Goal: Transaction & Acquisition: Purchase product/service

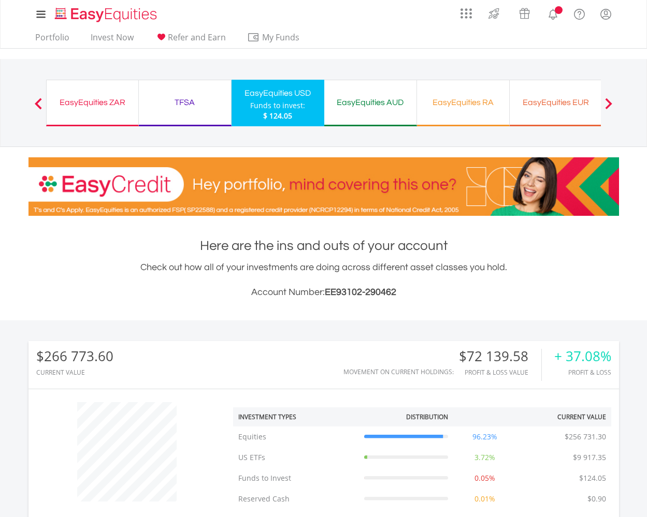
scroll to position [99, 197]
click at [370, 103] on div "EasyEquities AUD" at bounding box center [370, 102] width 80 height 14
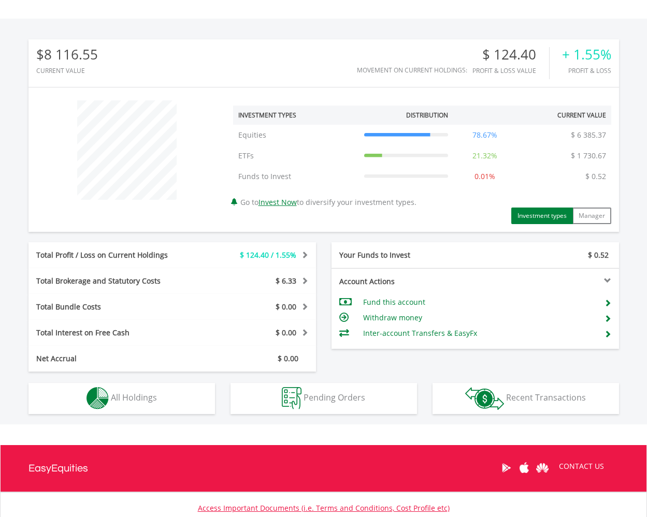
scroll to position [307, 0]
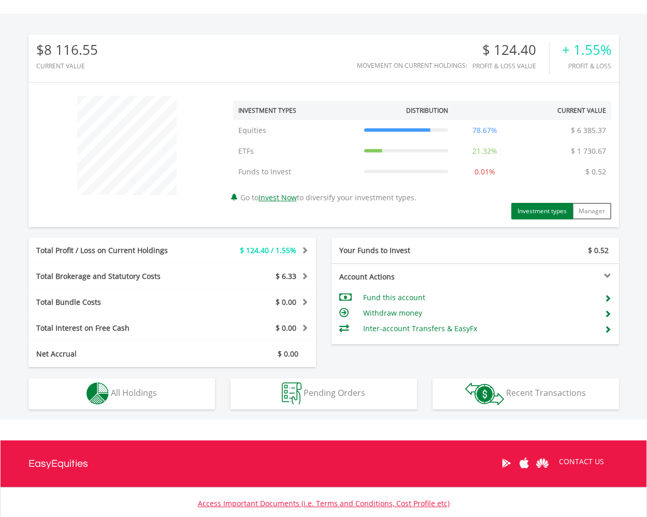
click at [124, 391] on span "All Holdings" at bounding box center [134, 392] width 46 height 11
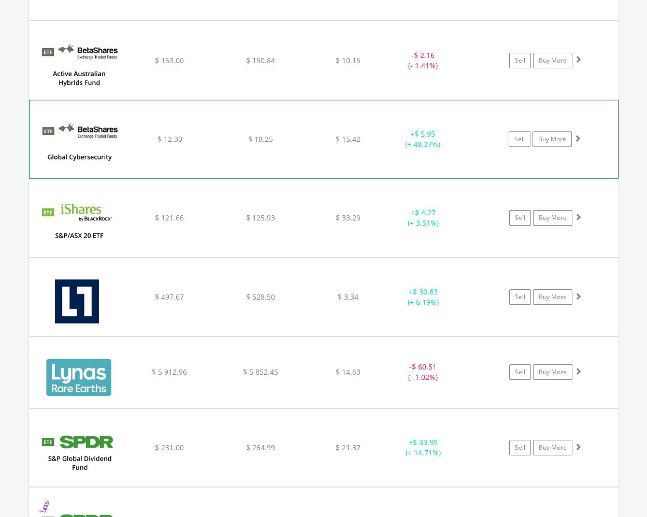
scroll to position [857, 0]
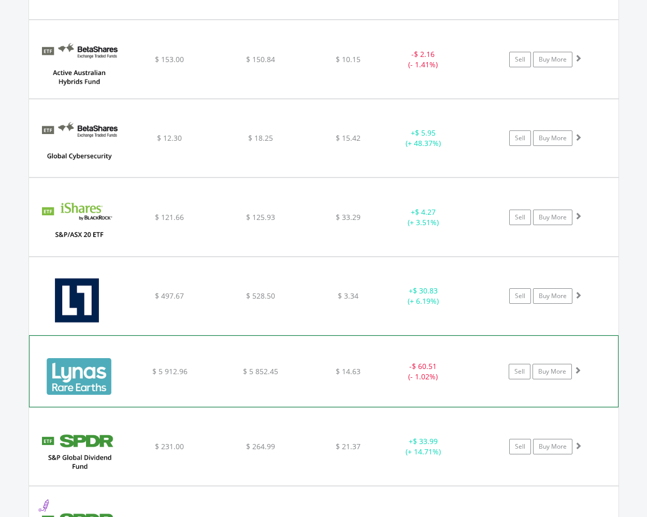
click at [577, 372] on span at bounding box center [577, 370] width 7 height 7
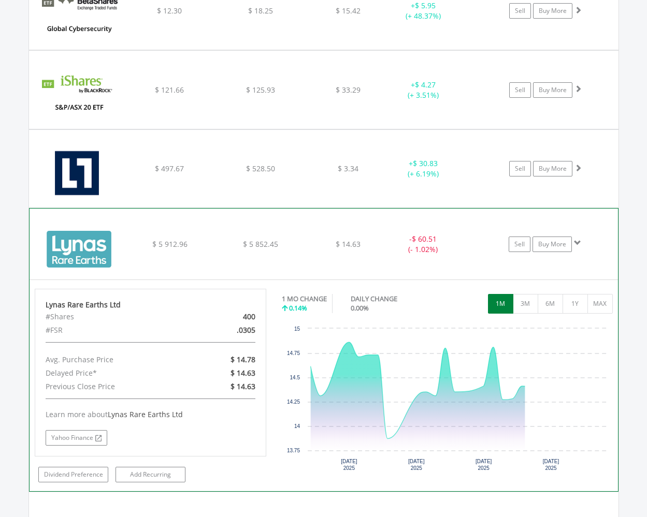
scroll to position [1017, 0]
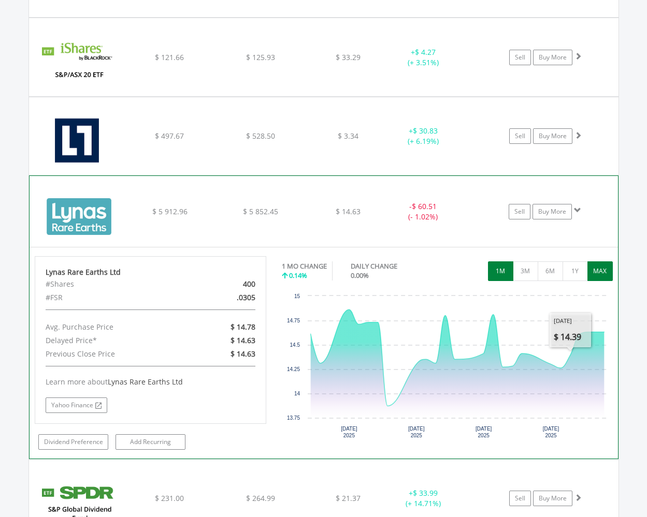
click at [606, 268] on button "MAX" at bounding box center [599, 271] width 25 height 20
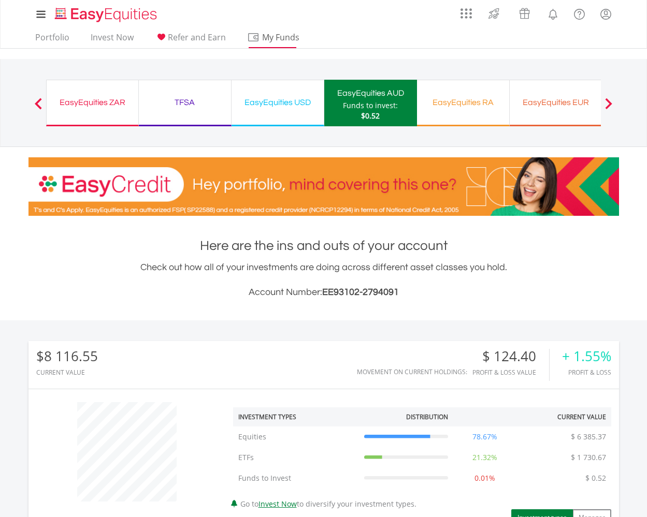
scroll to position [0, 0]
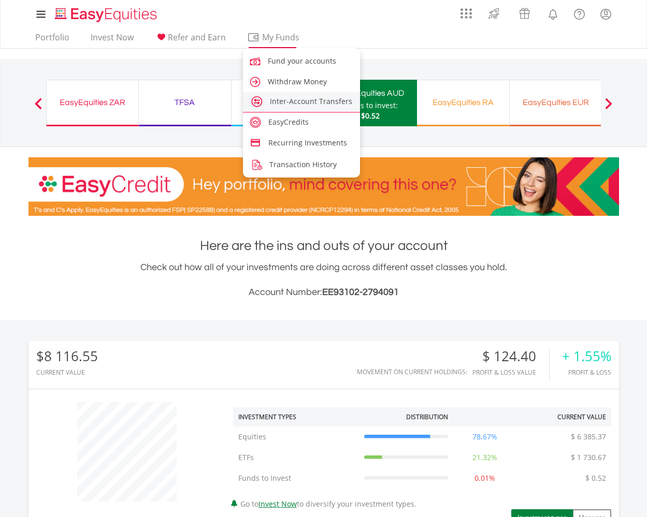
click at [295, 101] on span "Inter-Account Transfers" at bounding box center [311, 101] width 82 height 10
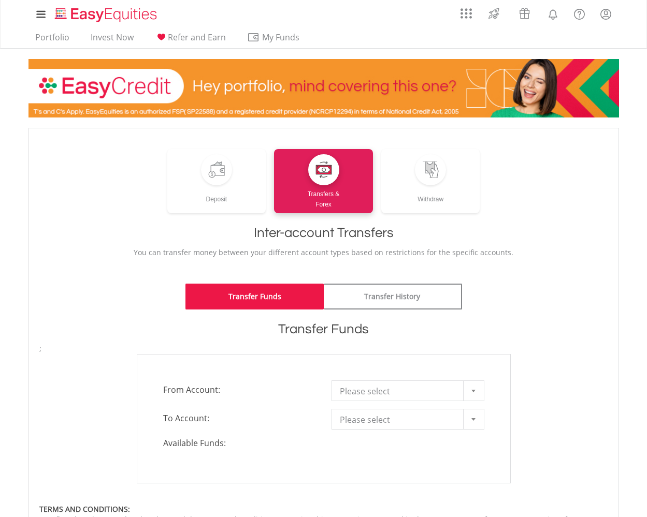
click at [474, 388] on div at bounding box center [473, 391] width 21 height 20
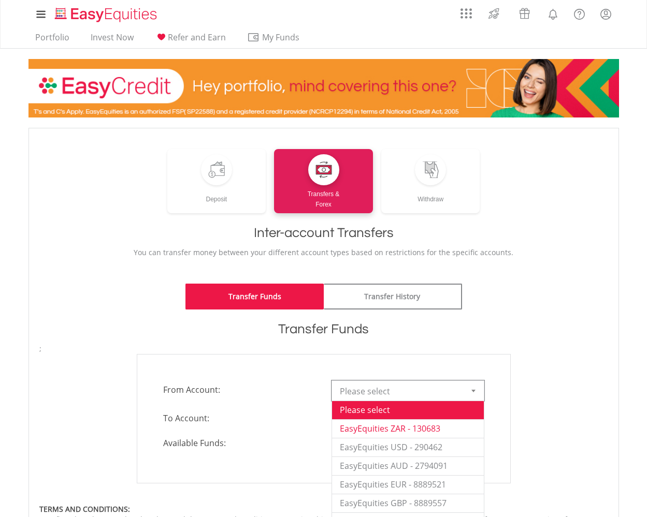
click at [440, 426] on li "EasyEquities ZAR - 130683" at bounding box center [408, 428] width 152 height 19
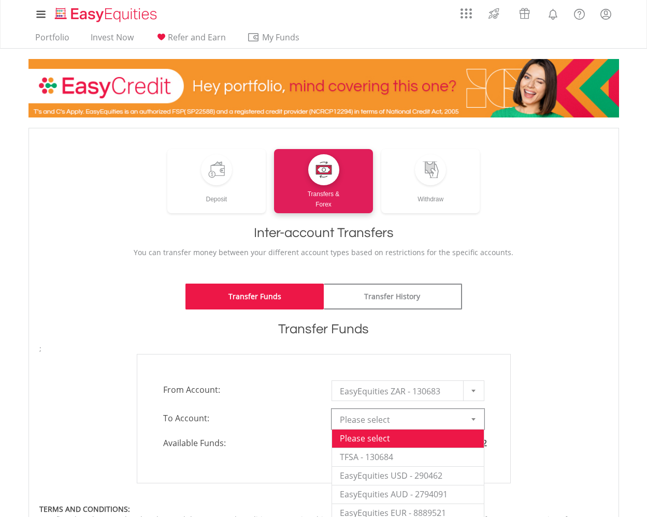
click at [481, 418] on div at bounding box center [473, 420] width 21 height 20
click at [408, 492] on li "EasyEquities AUD - 2794091" at bounding box center [408, 494] width 152 height 19
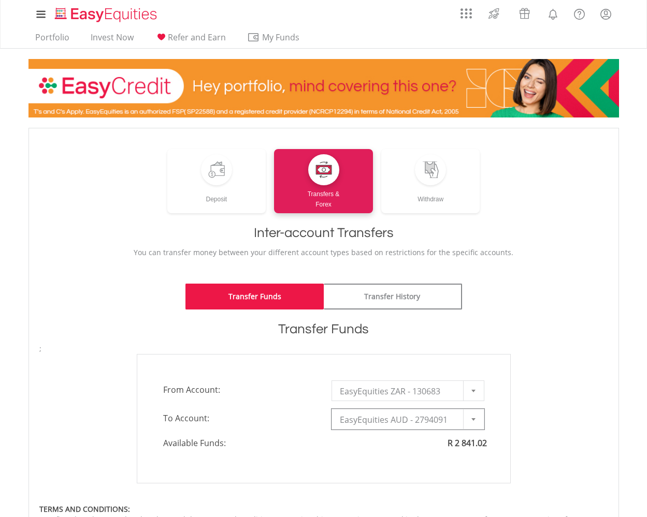
type input "*"
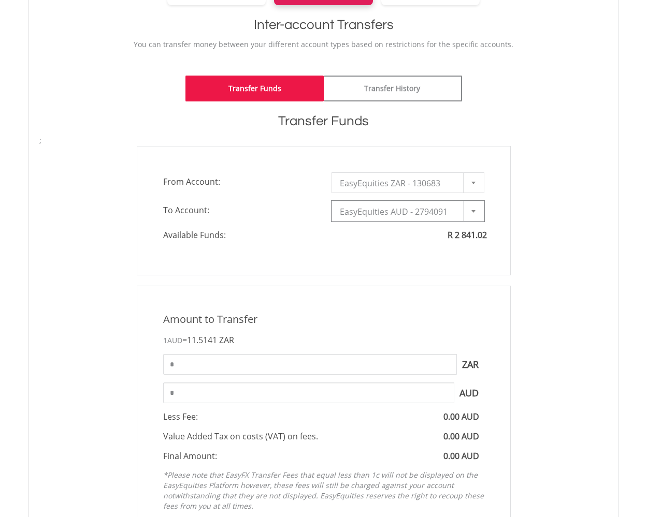
scroll to position [246, 0]
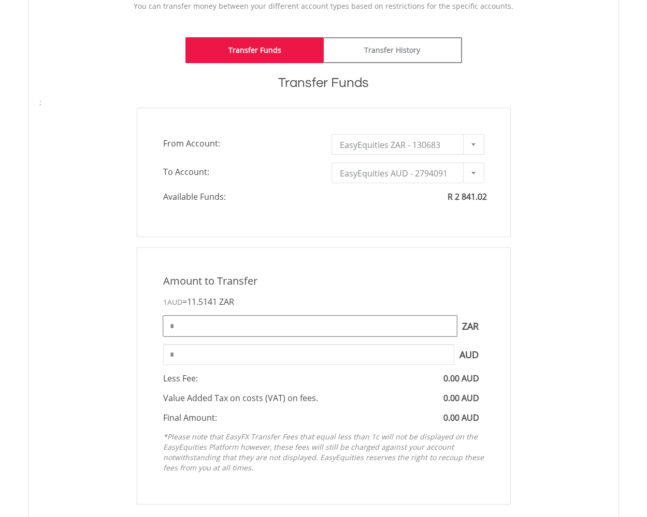
drag, startPoint x: 177, startPoint y: 325, endPoint x: 156, endPoint y: 326, distance: 20.2
click at [156, 326] on div "* ZAR You can transfer funds into your offshore accounts as well as back into y…" at bounding box center [323, 326] width 337 height 21
type input "*******"
type input "******"
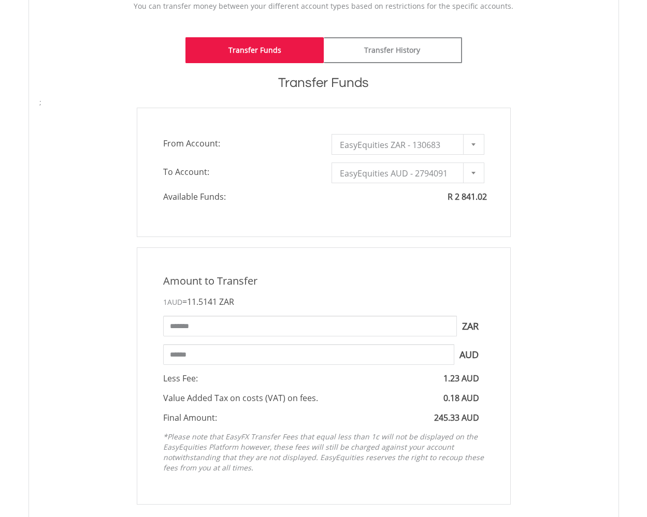
scroll to position [689, 0]
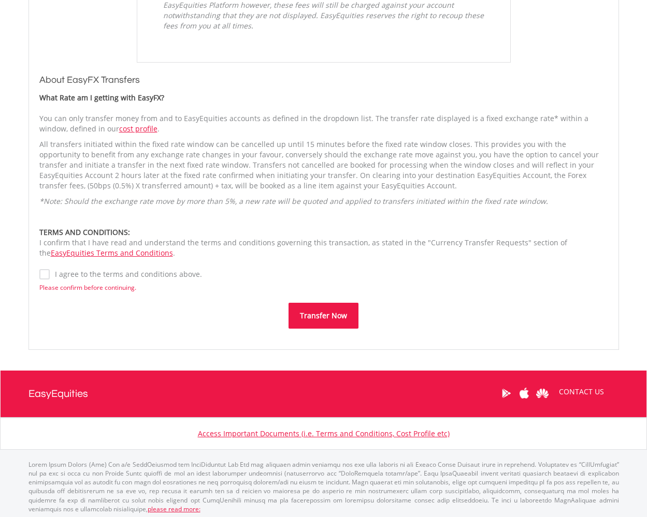
click at [50, 276] on label "I agree to the terms and conditions above." at bounding box center [126, 274] width 152 height 10
click at [314, 312] on button "Transfer Now" at bounding box center [323, 316] width 70 height 26
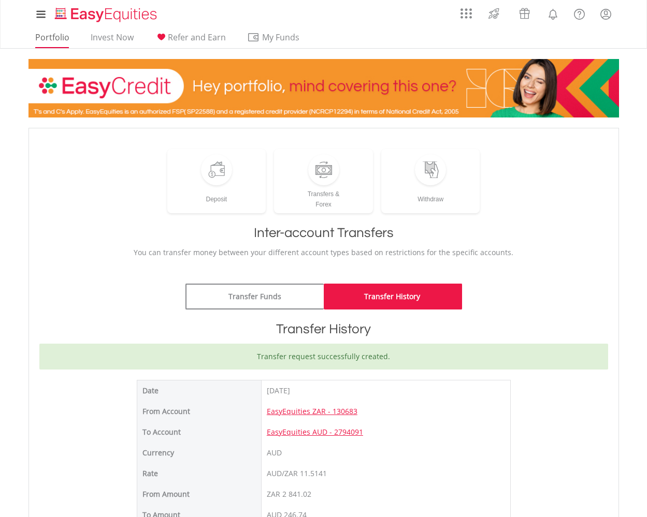
click at [60, 37] on link "Portfolio" at bounding box center [52, 40] width 42 height 16
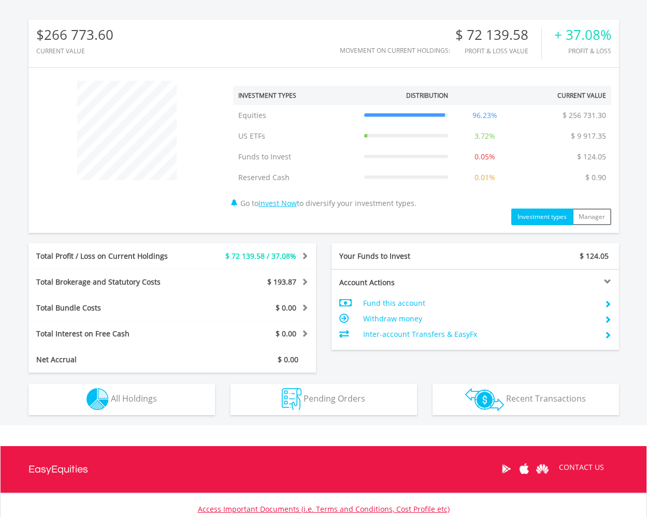
scroll to position [378, 0]
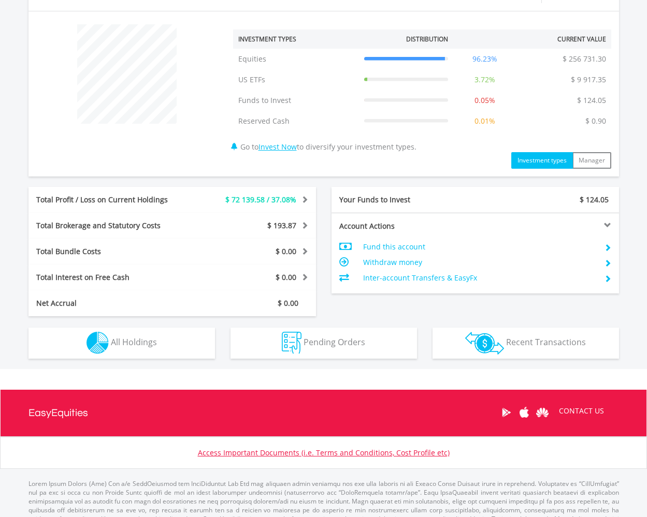
click at [155, 341] on span "All Holdings" at bounding box center [134, 342] width 46 height 11
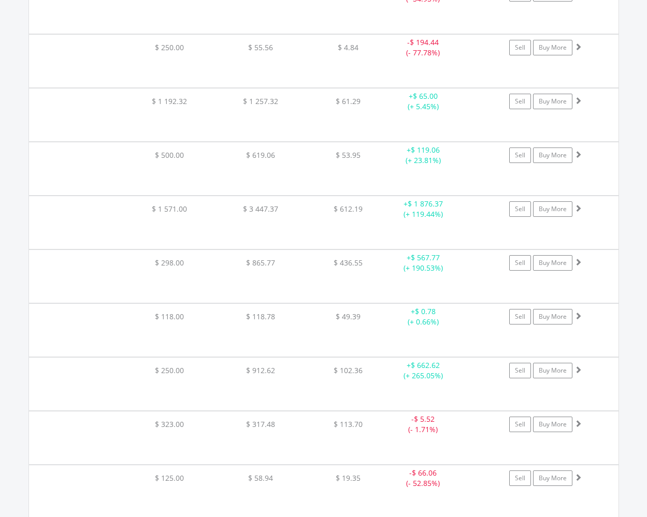
scroll to position [2838, 0]
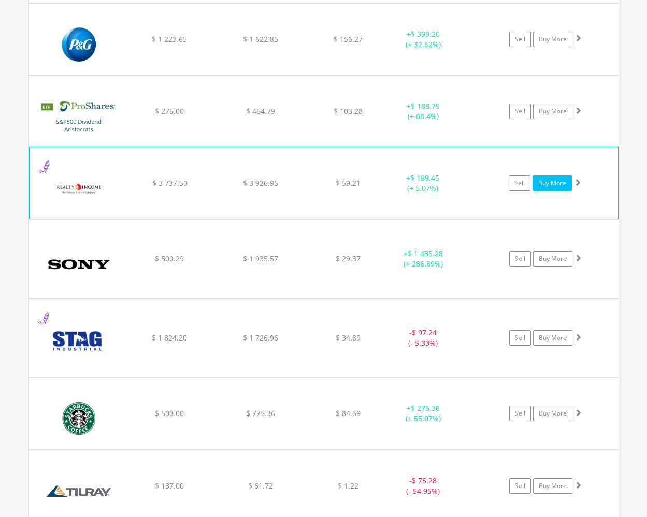
click at [556, 183] on link "Buy More" at bounding box center [551, 184] width 39 height 16
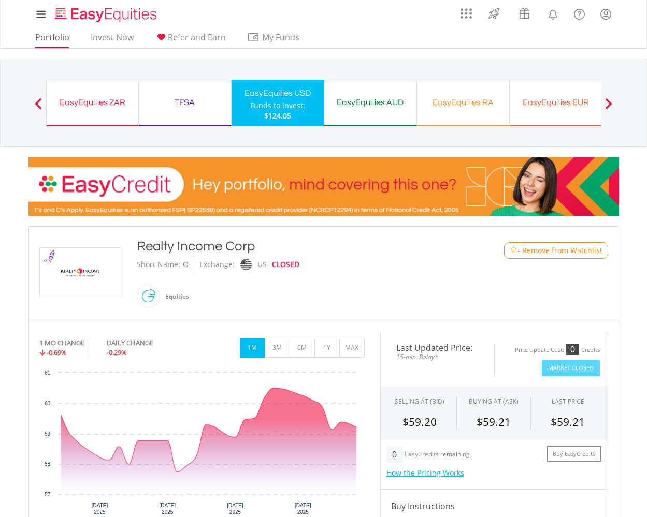
click at [59, 36] on link "Portfolio" at bounding box center [52, 40] width 42 height 16
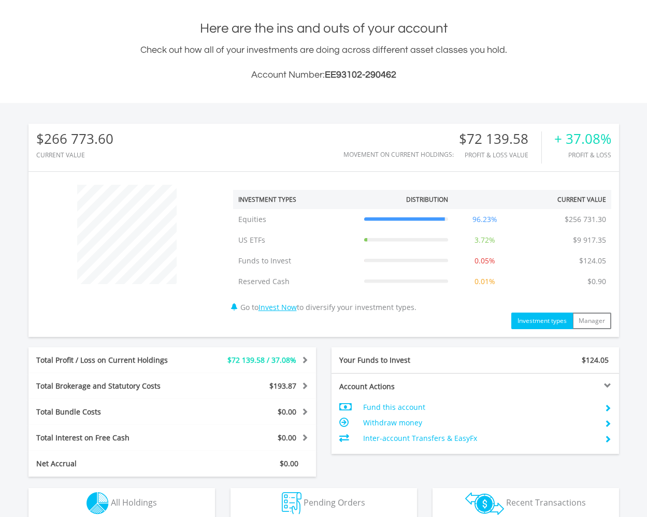
scroll to position [99, 197]
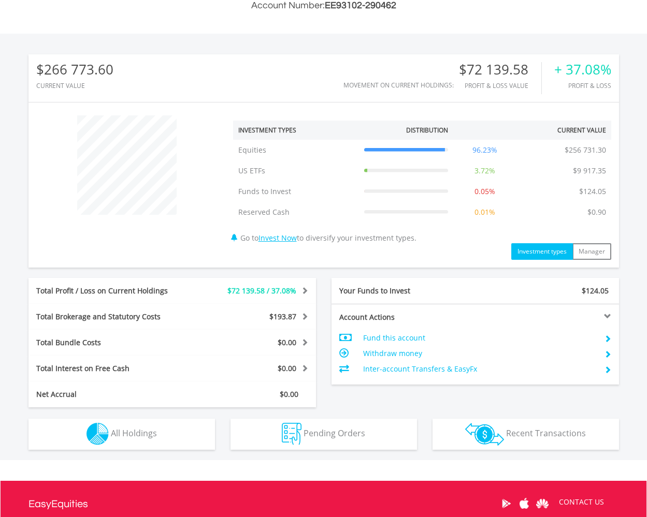
click at [528, 433] on span "Recent Transactions" at bounding box center [546, 433] width 80 height 11
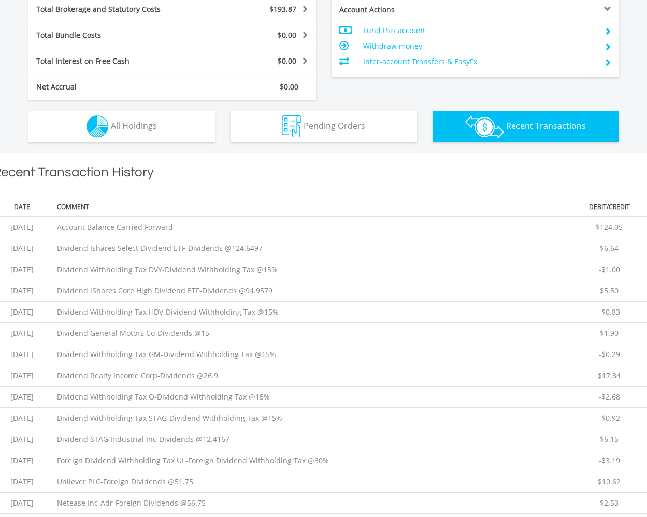
scroll to position [747, 0]
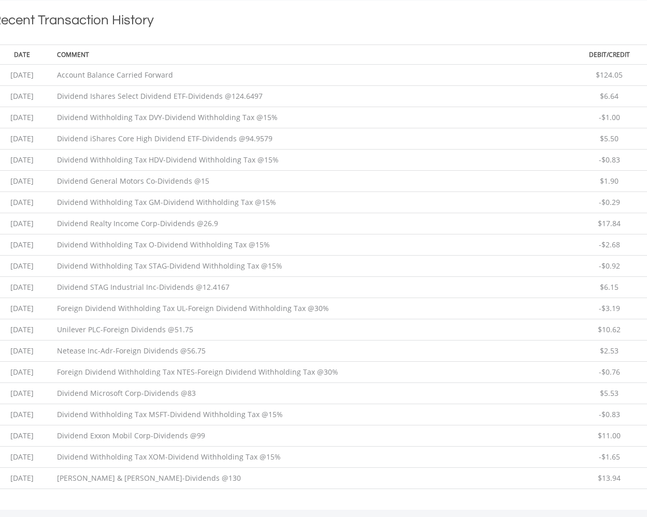
click at [527, 433] on td "Dividend Exxon Mobil Corp-Dividends @99" at bounding box center [308, 436] width 512 height 21
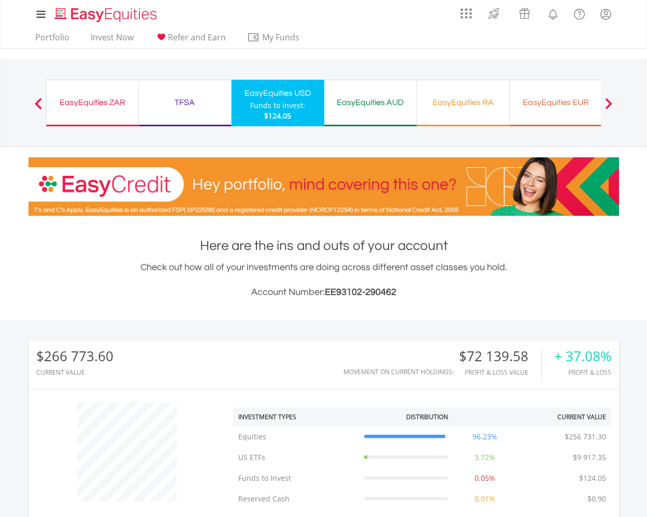
scroll to position [0, 0]
click at [52, 39] on link "Portfolio" at bounding box center [52, 40] width 42 height 16
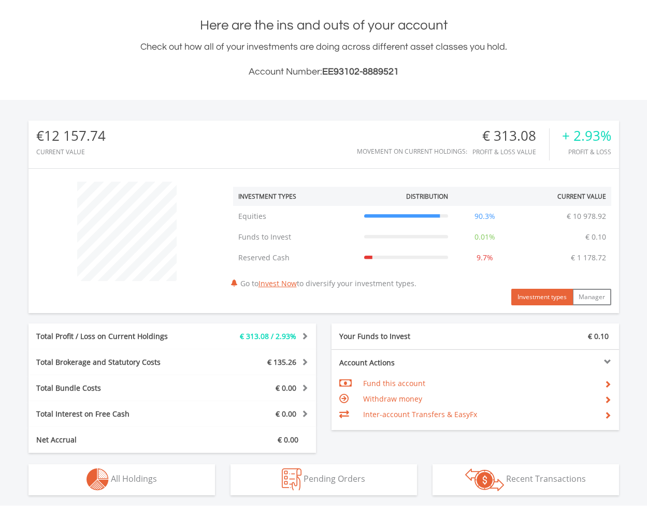
scroll to position [235, 0]
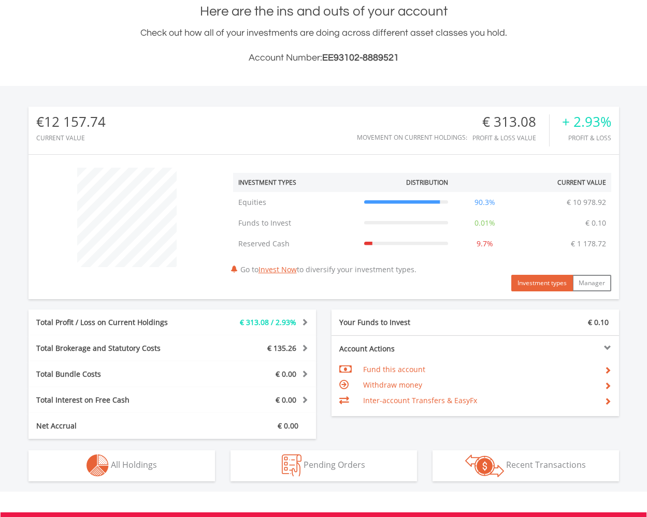
click at [141, 466] on span "All Holdings" at bounding box center [134, 464] width 46 height 11
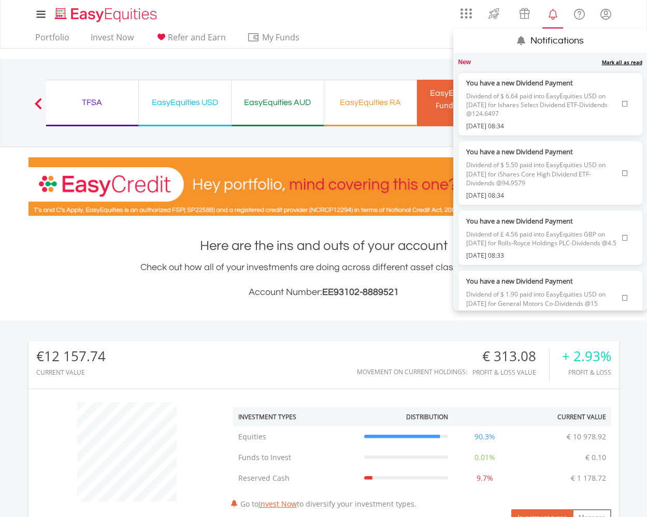
scroll to position [0, 0]
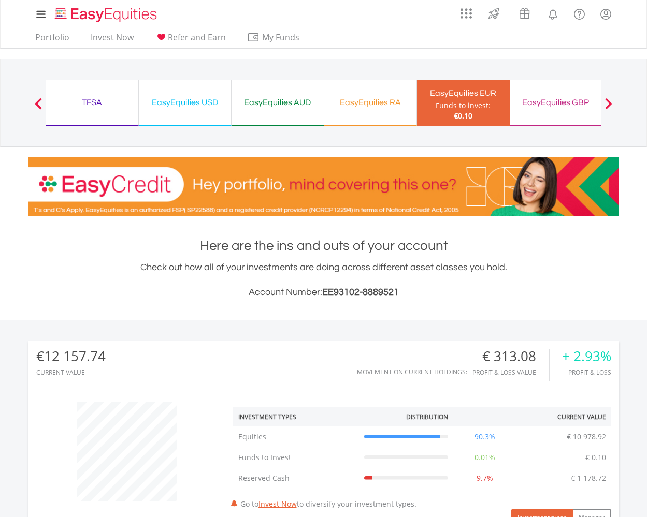
click at [193, 99] on div "EasyEquities USD" at bounding box center [185, 102] width 80 height 14
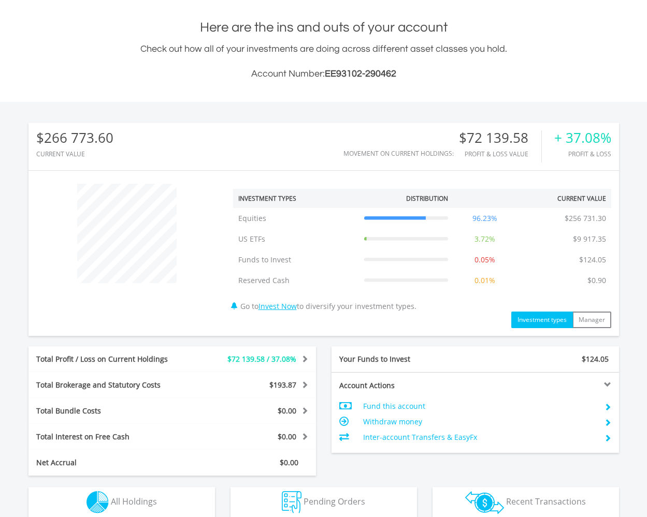
scroll to position [217, 0]
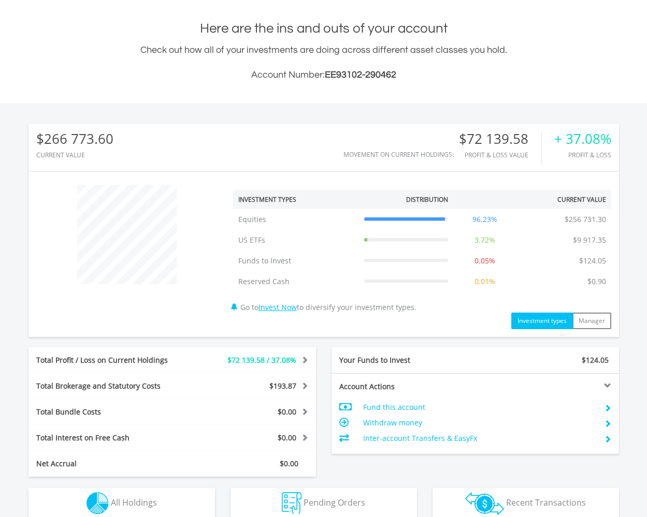
click at [128, 502] on span "All Holdings" at bounding box center [134, 502] width 46 height 11
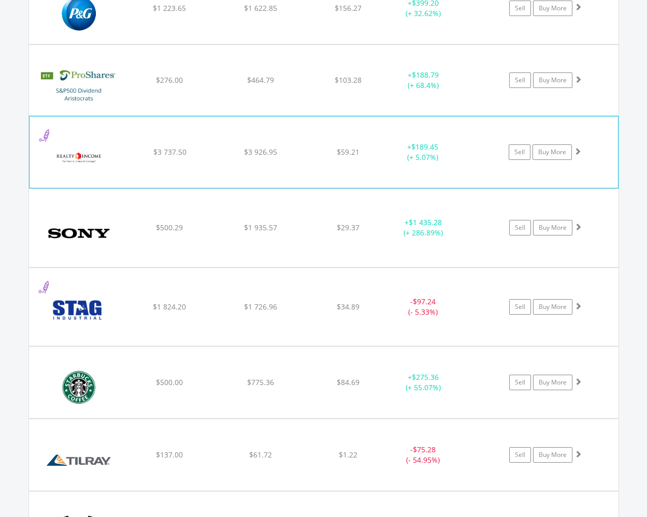
scroll to position [2856, 0]
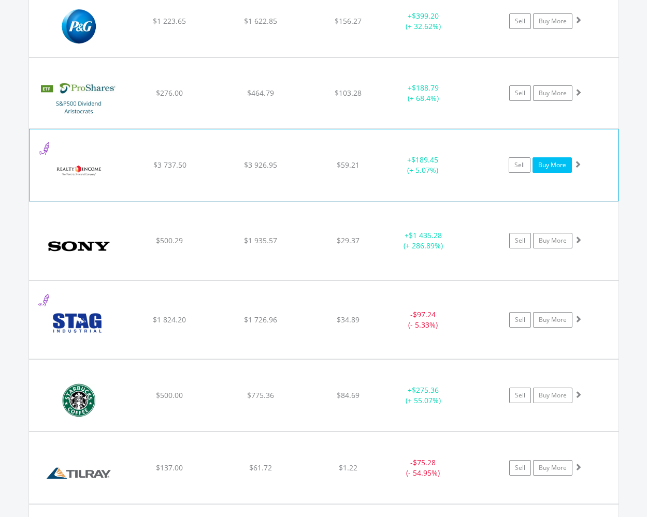
click at [544, 167] on link "Buy More" at bounding box center [551, 165] width 39 height 16
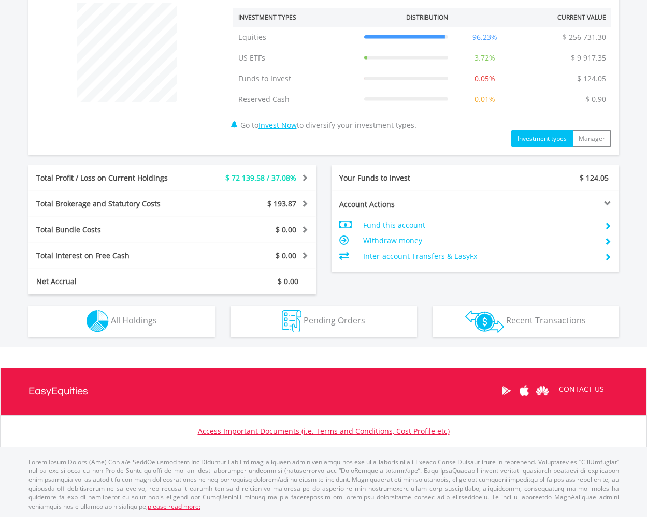
scroll to position [399, 0]
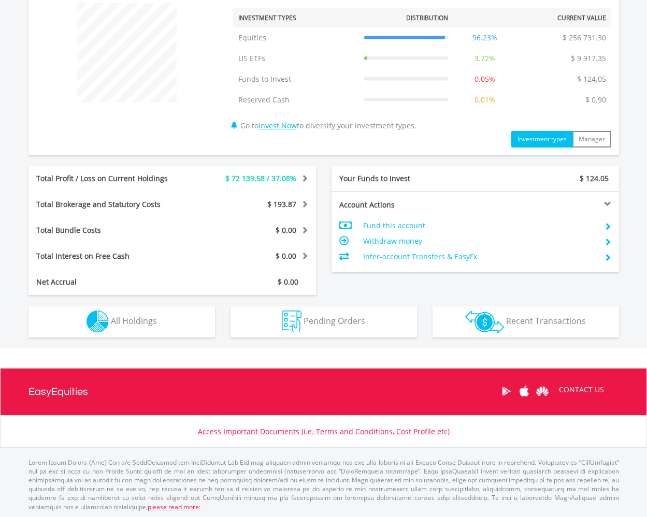
click at [139, 322] on span "All Holdings" at bounding box center [134, 320] width 46 height 11
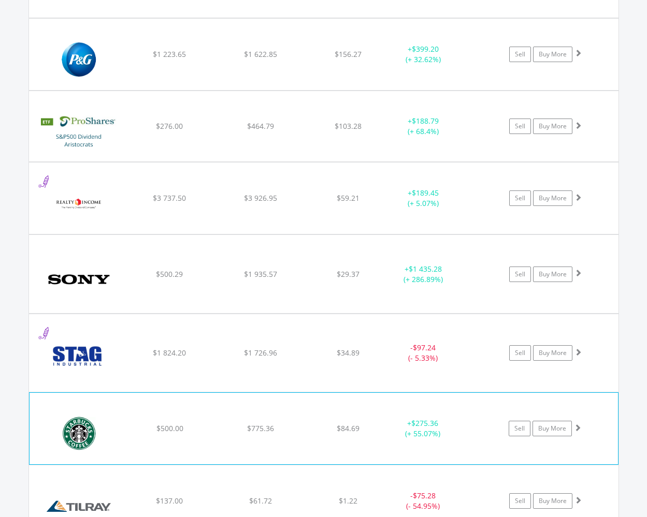
scroll to position [2822, 0]
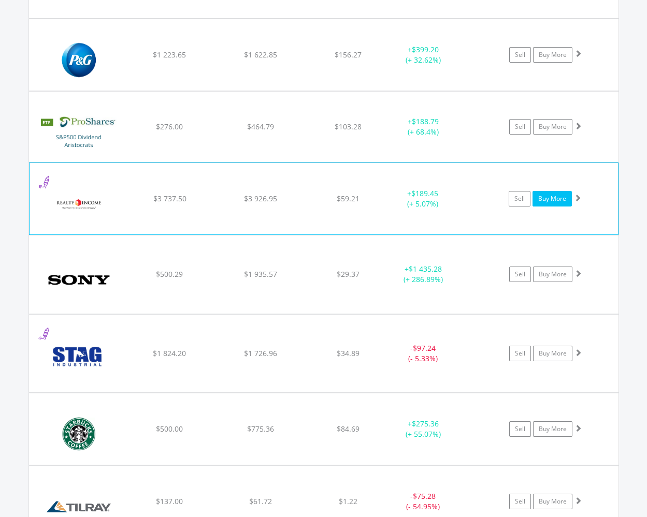
click at [548, 196] on link "Buy More" at bounding box center [551, 199] width 39 height 16
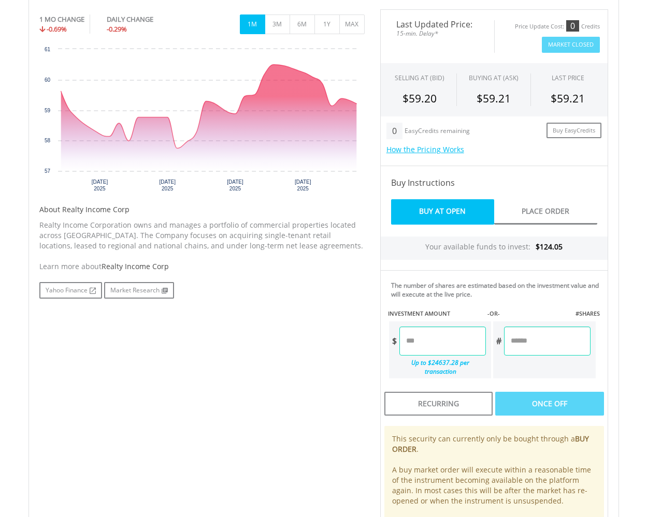
scroll to position [406, 0]
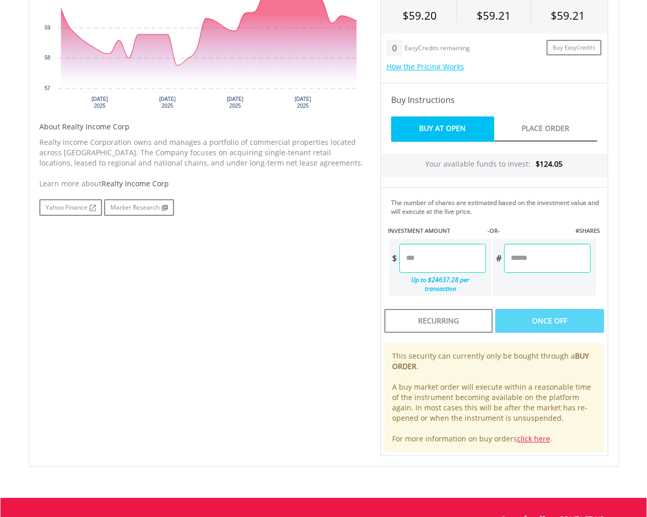
click at [412, 257] on input "number" at bounding box center [442, 258] width 86 height 29
type input "******"
click at [552, 316] on div "Last Updated Price: 15-min. Delay* Price Update Cost: 0 Credits Market Closed S…" at bounding box center [493, 191] width 243 height 530
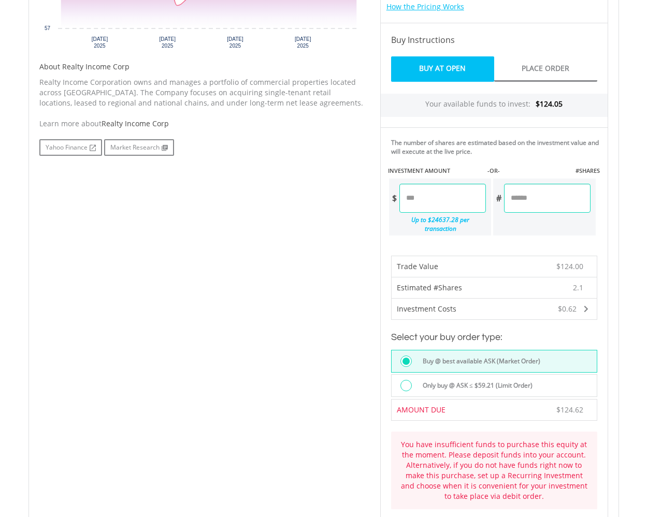
scroll to position [467, 0]
click at [418, 196] on input "******" at bounding box center [442, 198] width 86 height 29
type input "******"
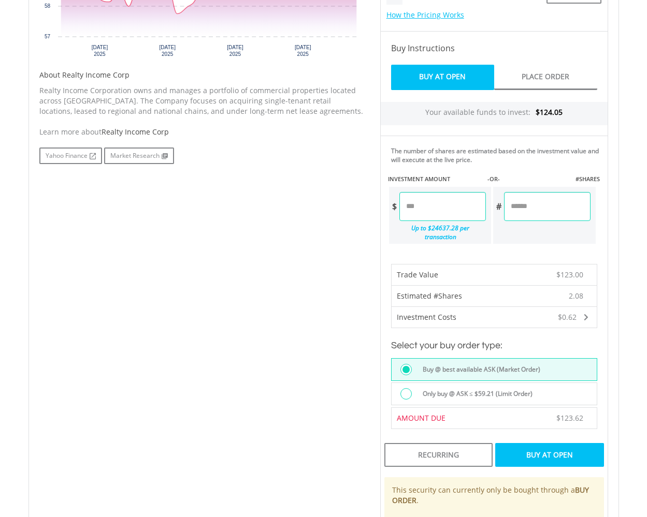
scroll to position [461, 0]
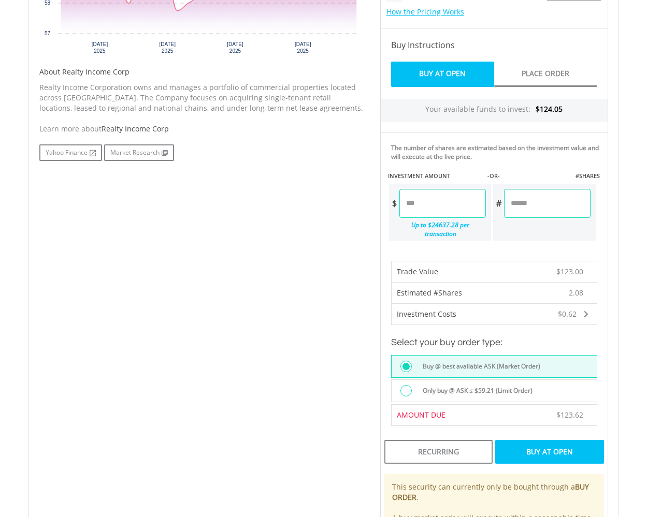
click at [545, 451] on div "Buy At Open" at bounding box center [549, 452] width 108 height 24
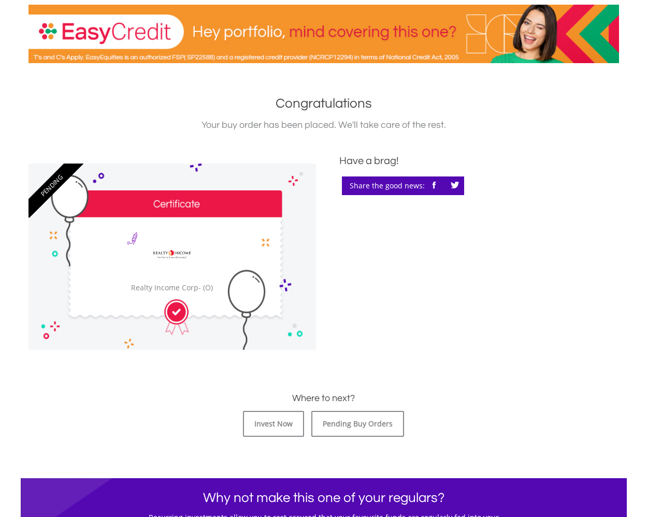
scroll to position [206, 0]
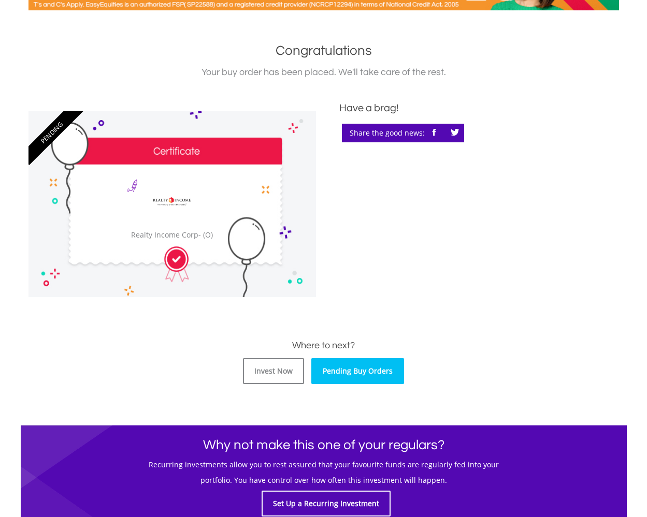
click at [359, 370] on link "Pending Buy Orders" at bounding box center [357, 371] width 93 height 26
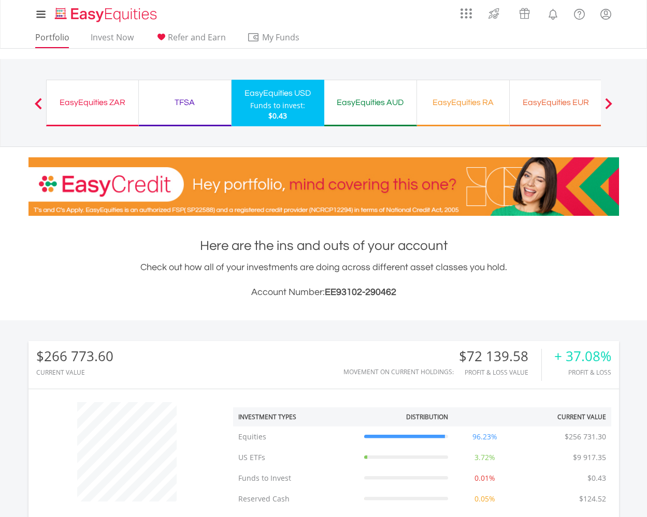
click at [49, 36] on link "Portfolio" at bounding box center [52, 40] width 42 height 16
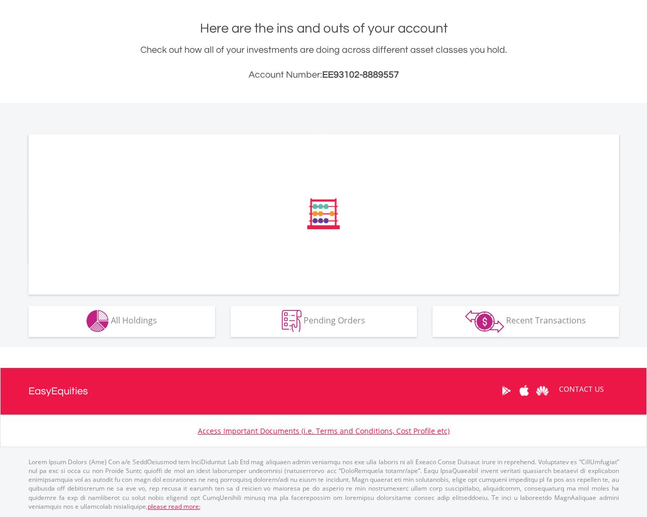
click at [532, 322] on span "Recent Transactions" at bounding box center [546, 320] width 80 height 11
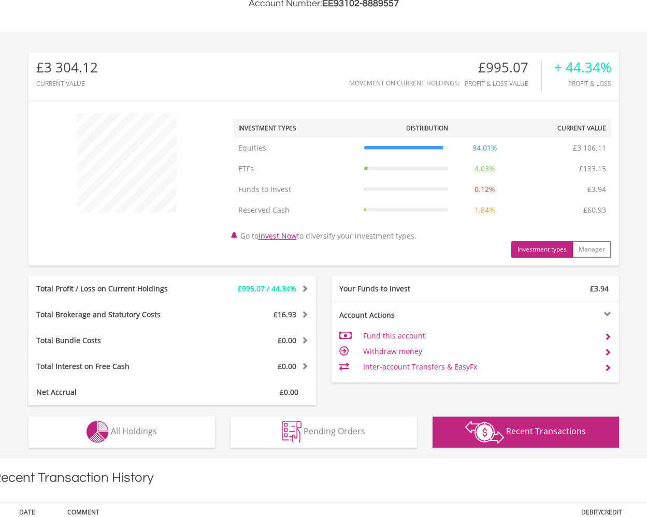
scroll to position [343, 0]
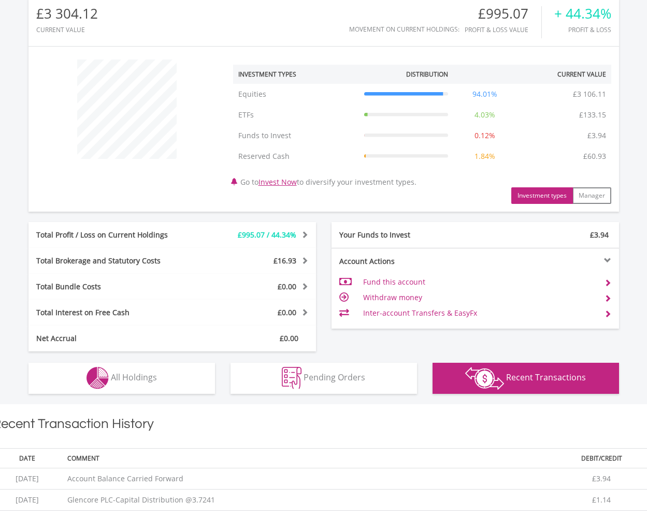
click at [146, 376] on span "All Holdings" at bounding box center [134, 377] width 46 height 11
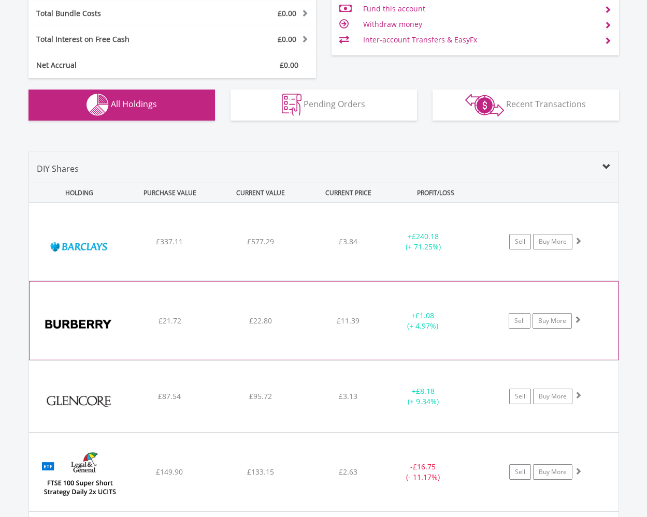
scroll to position [609, 0]
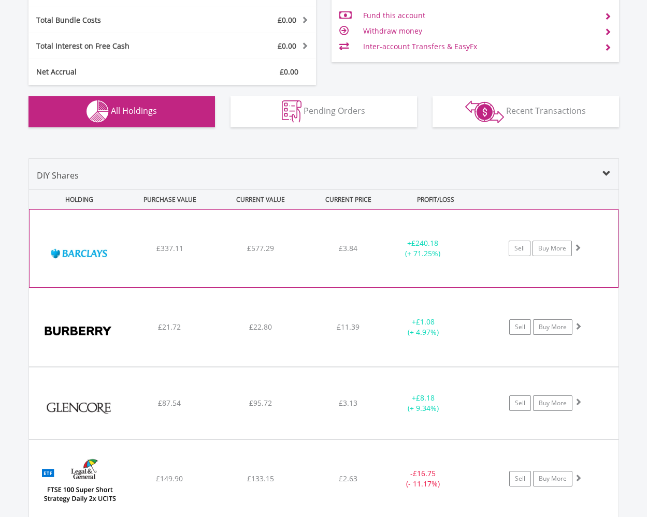
click at [579, 244] on span at bounding box center [577, 247] width 7 height 7
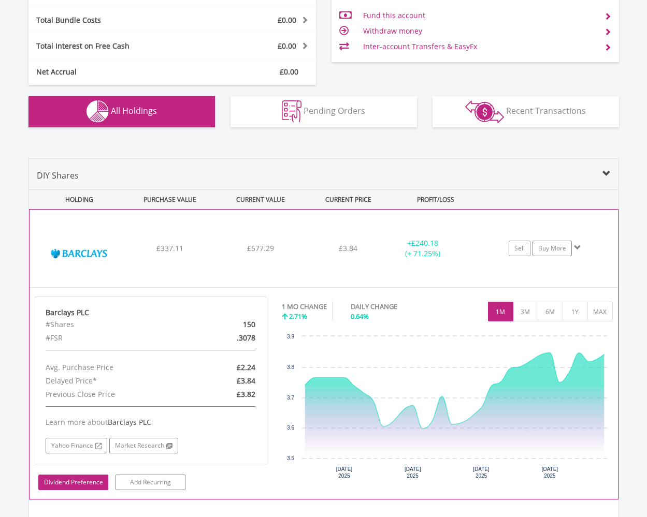
click at [78, 482] on link "Dividend Preference" at bounding box center [73, 483] width 70 height 16
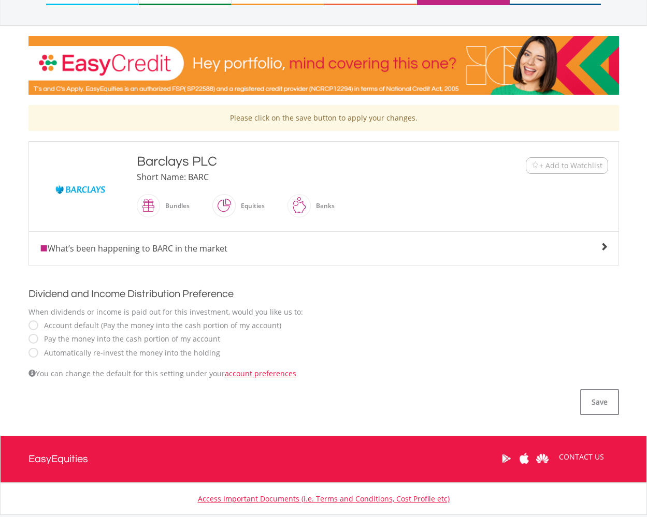
scroll to position [125, 0]
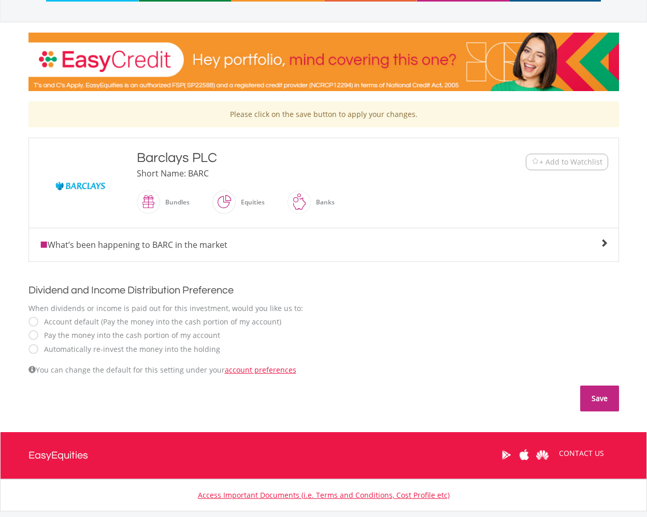
click at [602, 400] on button "Save" at bounding box center [599, 399] width 39 height 26
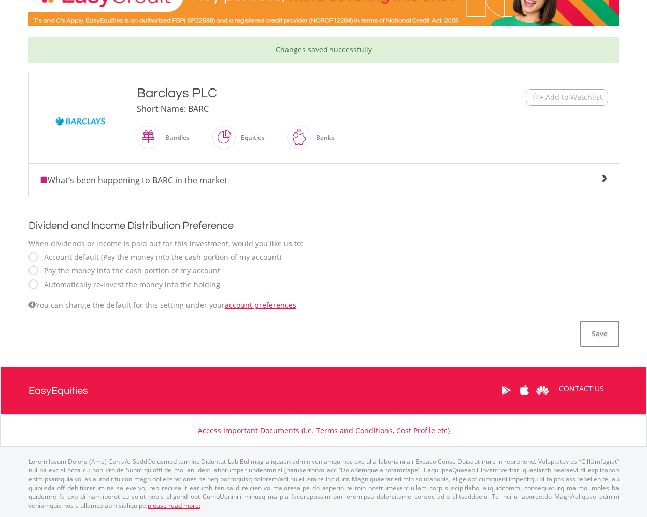
scroll to position [189, 0]
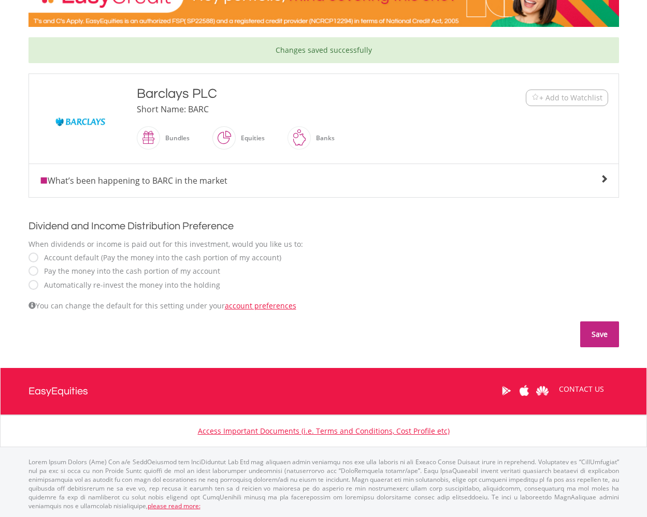
click at [596, 332] on button "Save" at bounding box center [599, 335] width 39 height 26
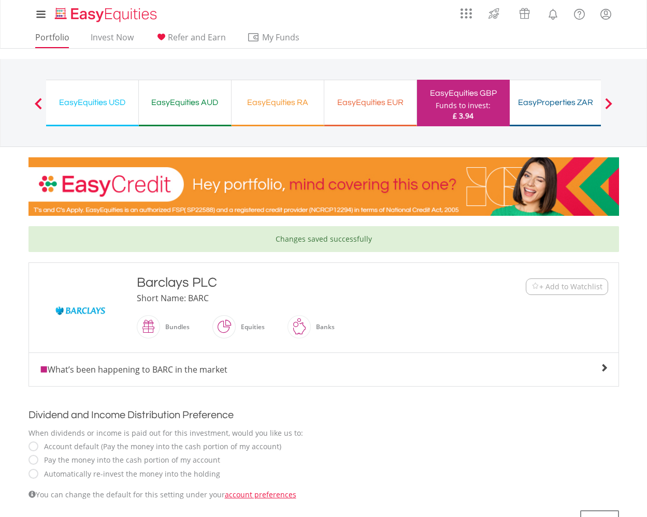
click at [62, 37] on link "Portfolio" at bounding box center [52, 40] width 42 height 16
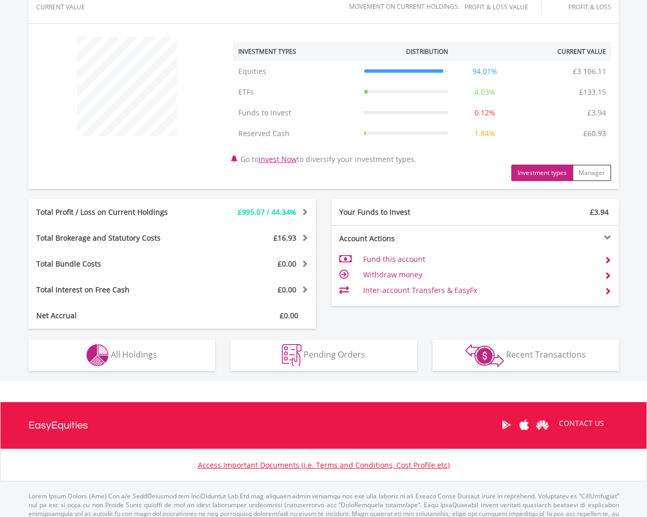
scroll to position [399, 0]
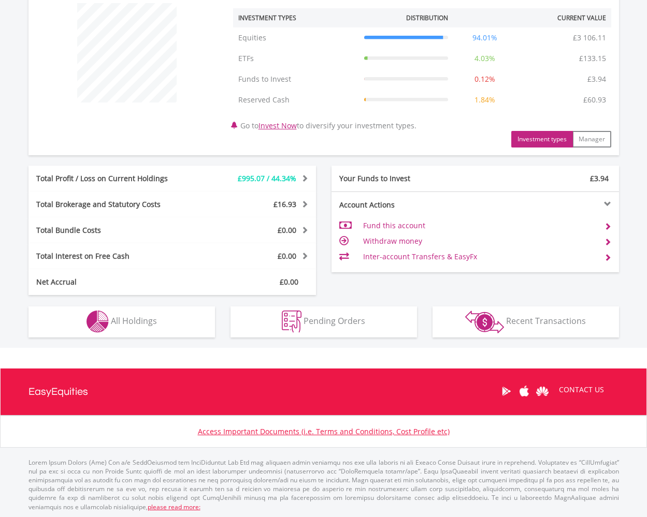
click at [332, 295] on div "Pending Orders Pending Orders" at bounding box center [324, 316] width 202 height 42
click at [132, 321] on span "All Holdings" at bounding box center [134, 320] width 46 height 11
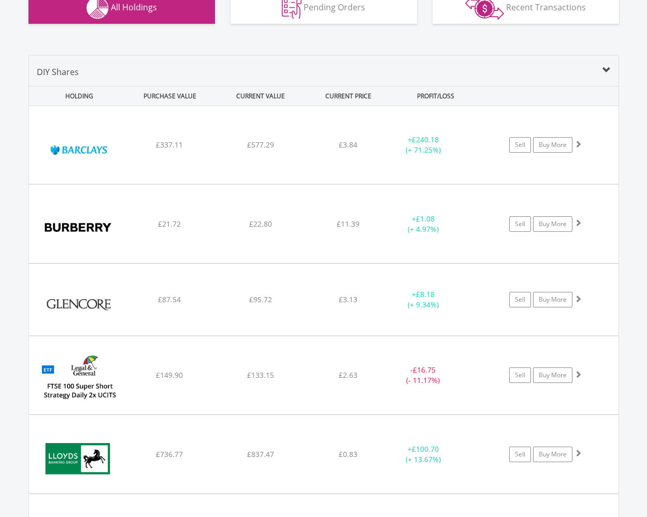
scroll to position [705, 0]
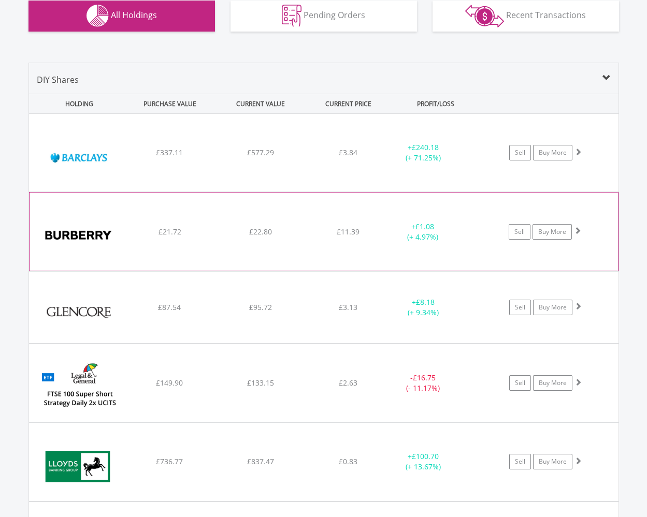
click at [577, 228] on span at bounding box center [577, 230] width 7 height 7
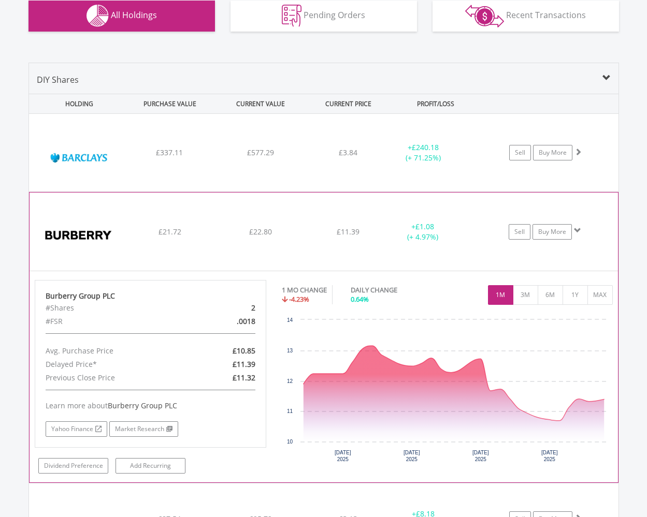
click at [575, 229] on span at bounding box center [577, 230] width 7 height 7
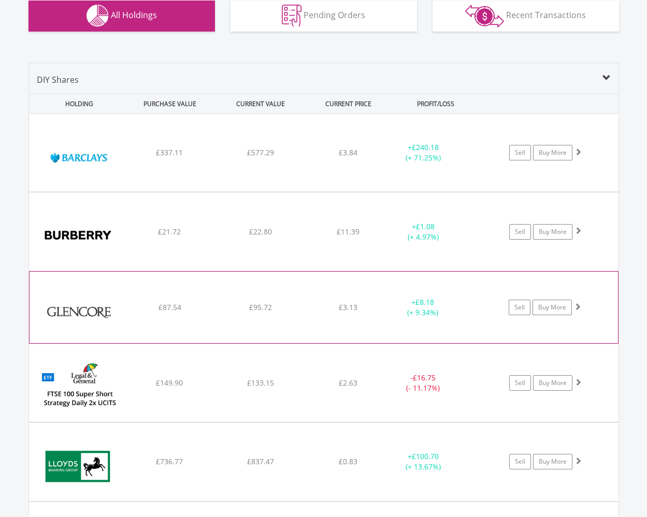
click at [576, 303] on span at bounding box center [577, 306] width 7 height 7
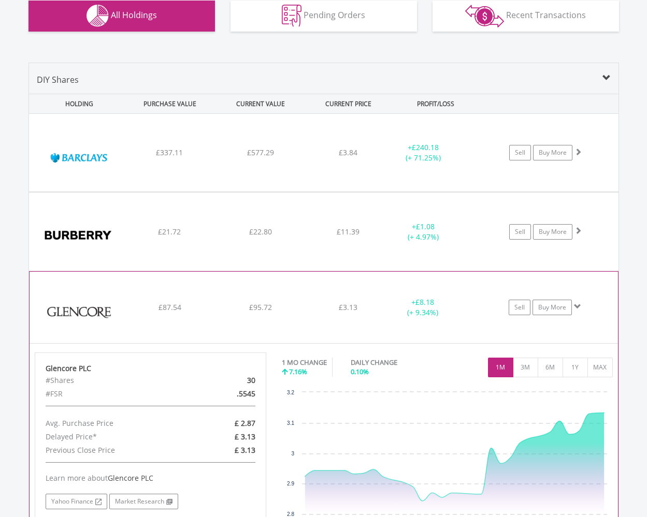
click at [576, 304] on span at bounding box center [577, 306] width 7 height 7
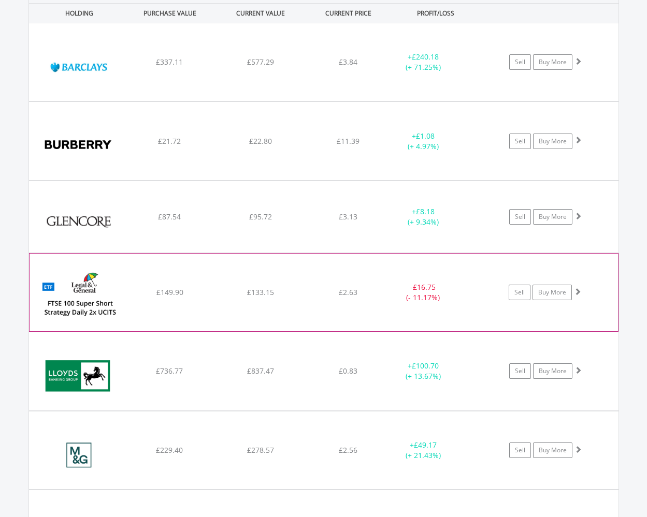
scroll to position [796, 0]
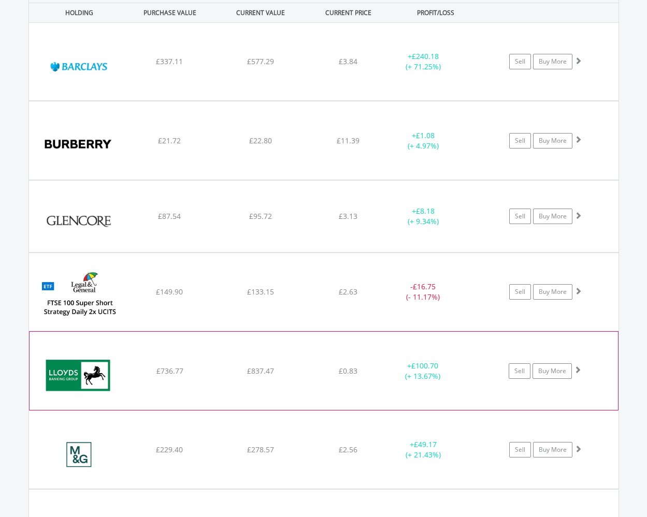
click at [577, 370] on span at bounding box center [577, 369] width 7 height 7
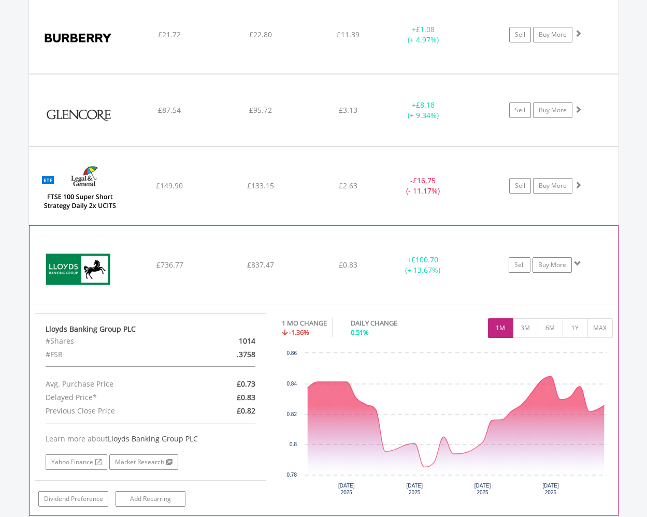
scroll to position [926, 0]
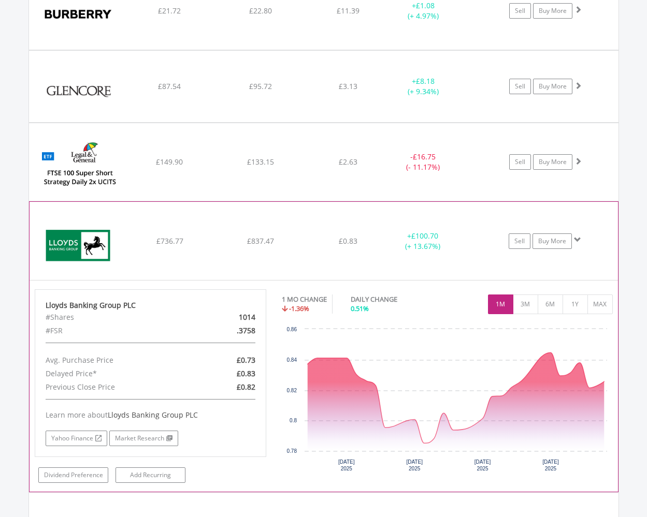
click at [576, 239] on span at bounding box center [577, 239] width 7 height 7
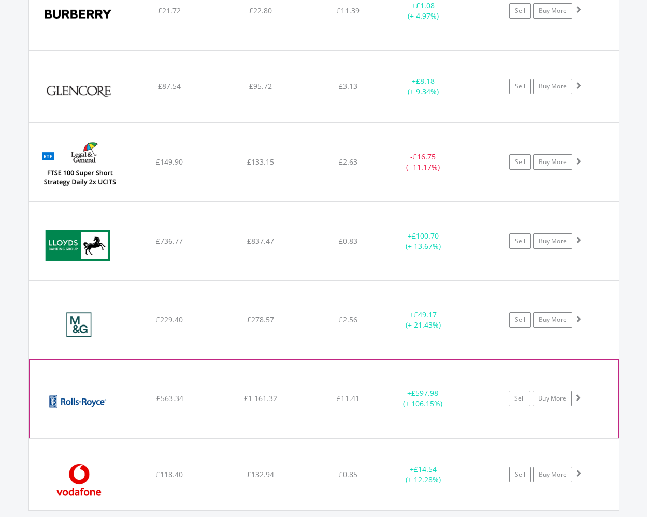
click at [576, 397] on span at bounding box center [577, 397] width 7 height 7
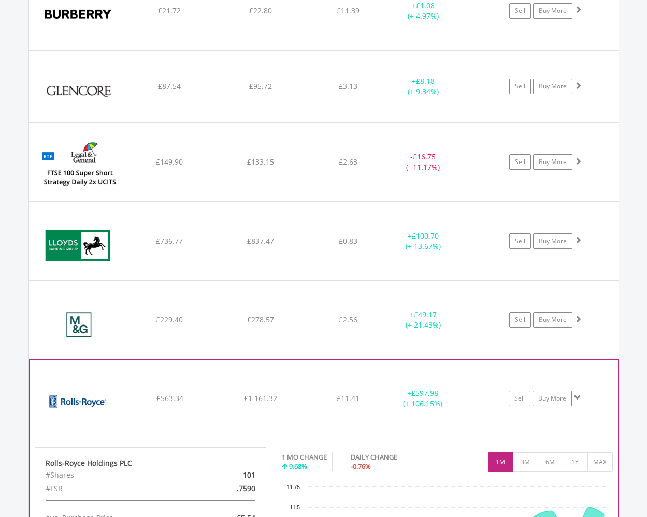
click at [578, 396] on span at bounding box center [577, 397] width 7 height 7
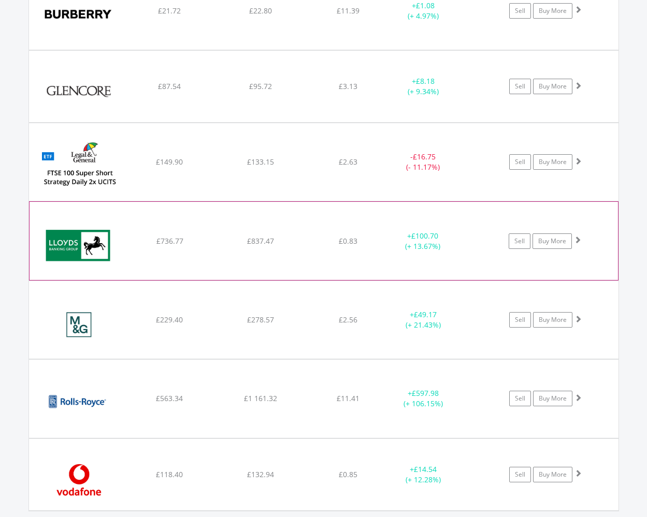
click at [579, 240] on span at bounding box center [577, 239] width 7 height 7
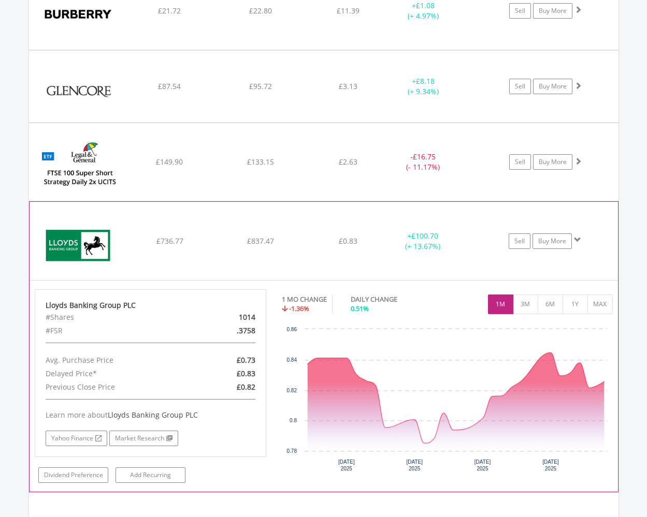
click at [578, 239] on span at bounding box center [577, 239] width 7 height 7
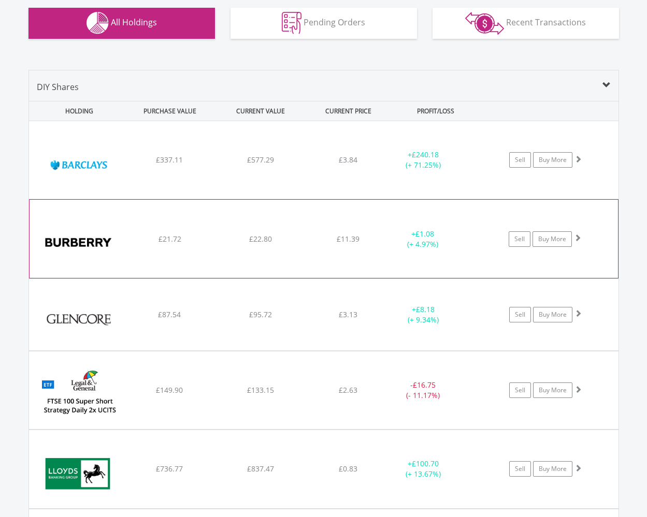
scroll to position [698, 0]
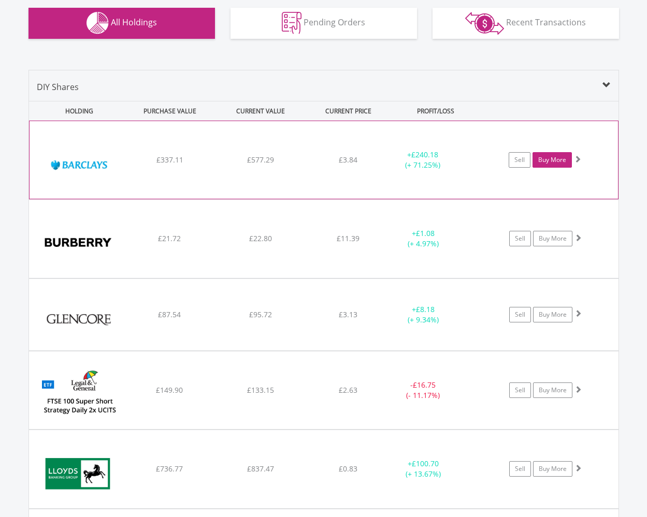
click at [560, 158] on link "Buy More" at bounding box center [551, 160] width 39 height 16
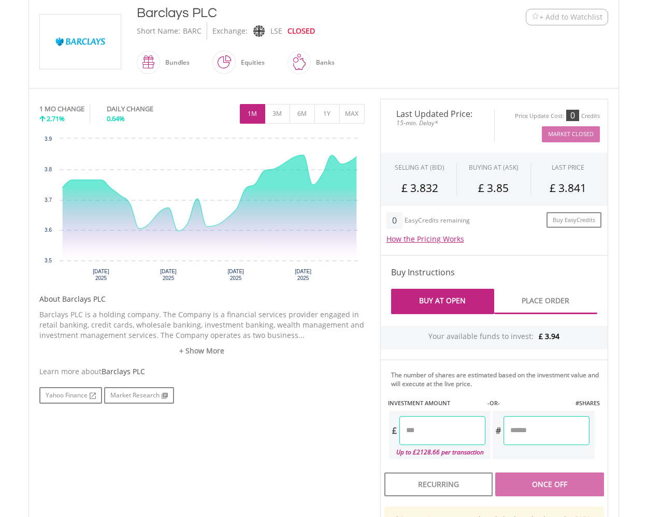
scroll to position [234, 0]
click at [414, 430] on input "number" at bounding box center [442, 430] width 86 height 29
type input "****"
type input "******"
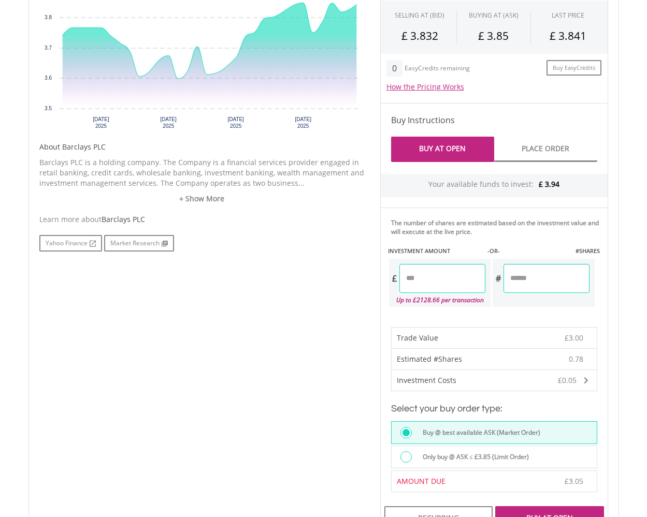
scroll to position [366, 0]
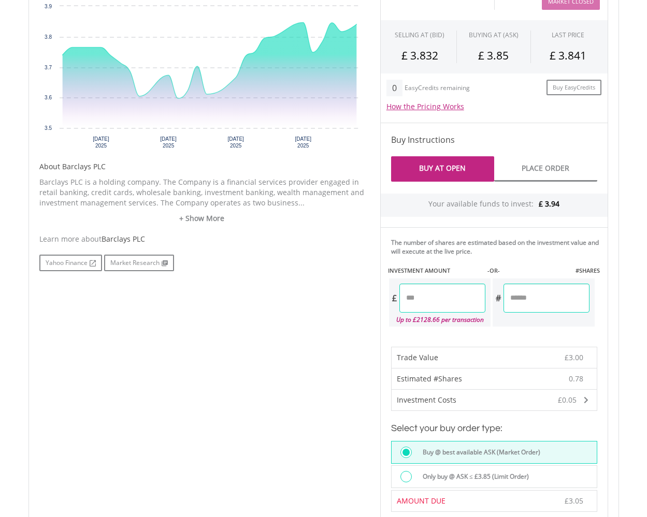
type input "****"
type input "******"
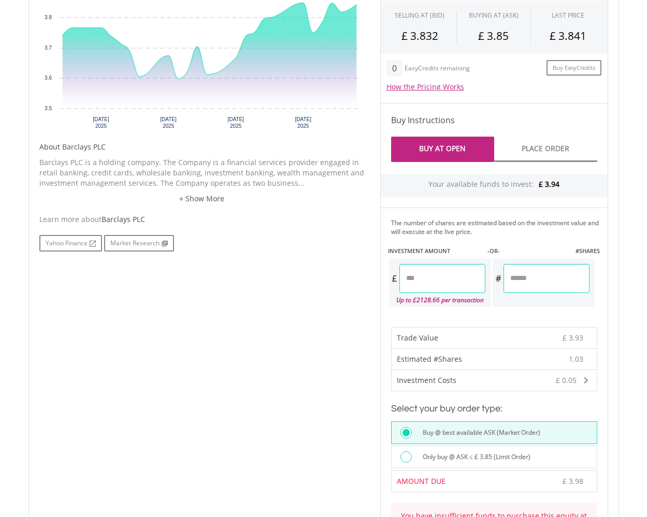
scroll to position [385, 0]
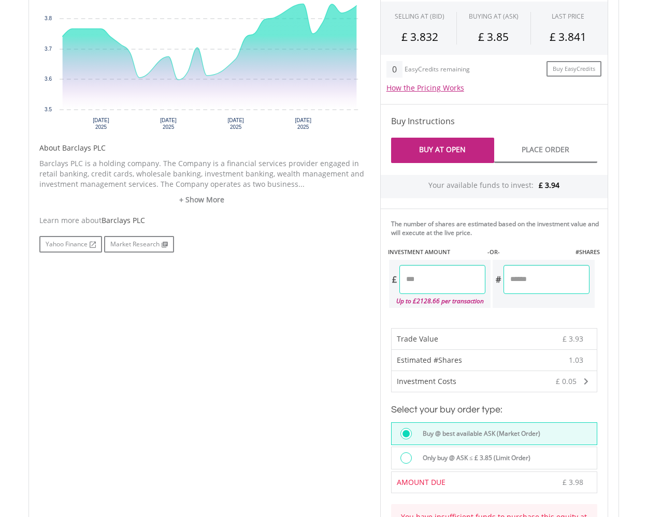
type input "****"
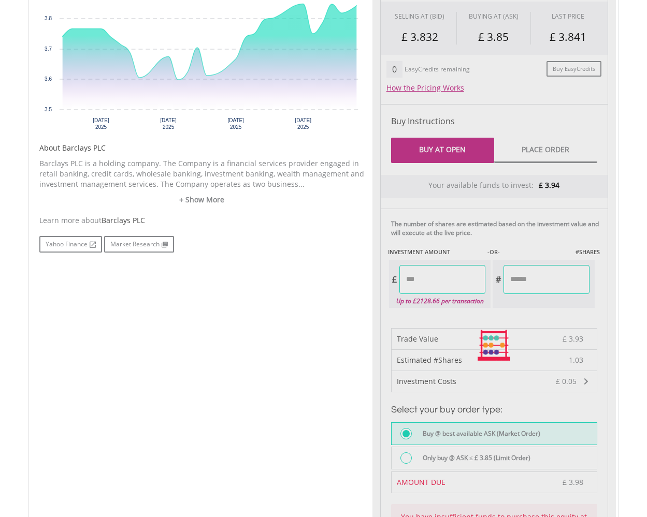
type input "******"
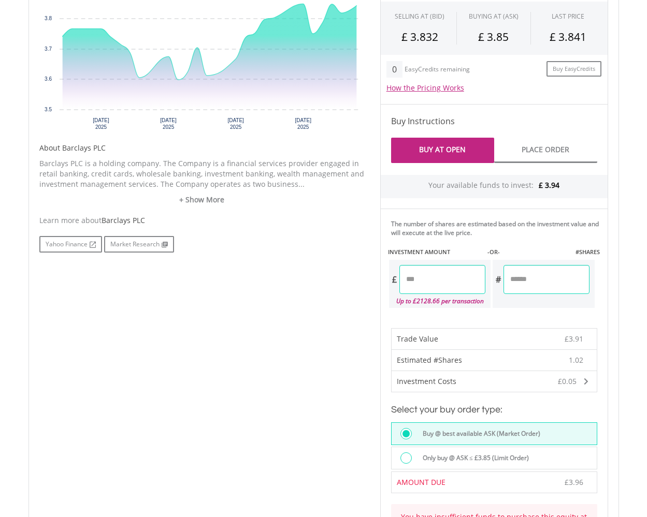
type input "****"
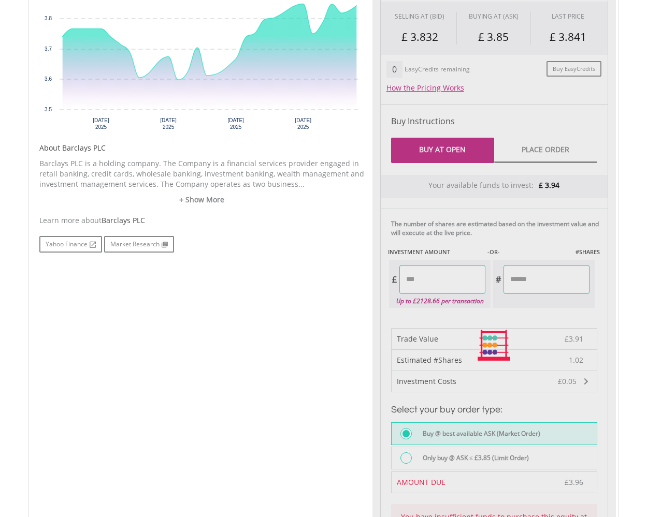
type input "******"
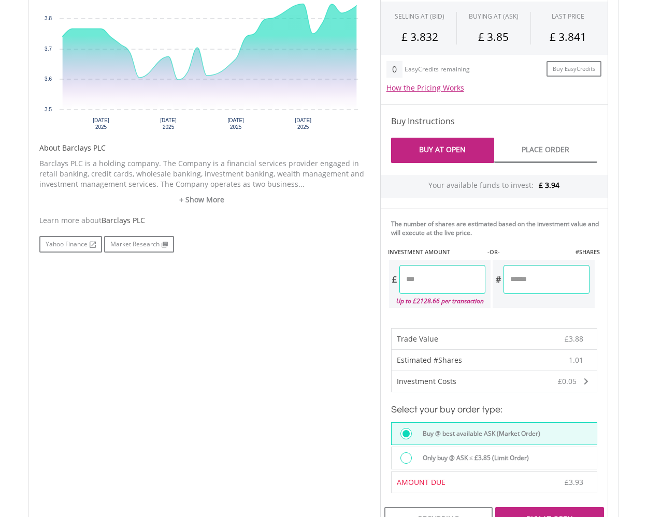
type input "****"
type input "******"
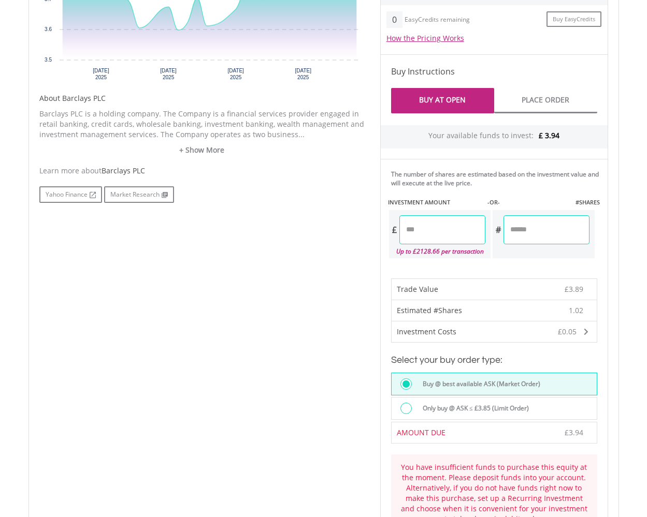
scroll to position [435, 0]
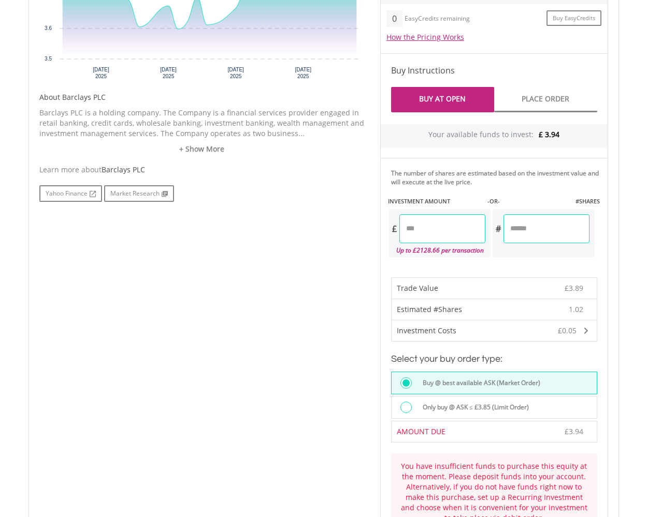
type input "****"
type input "******"
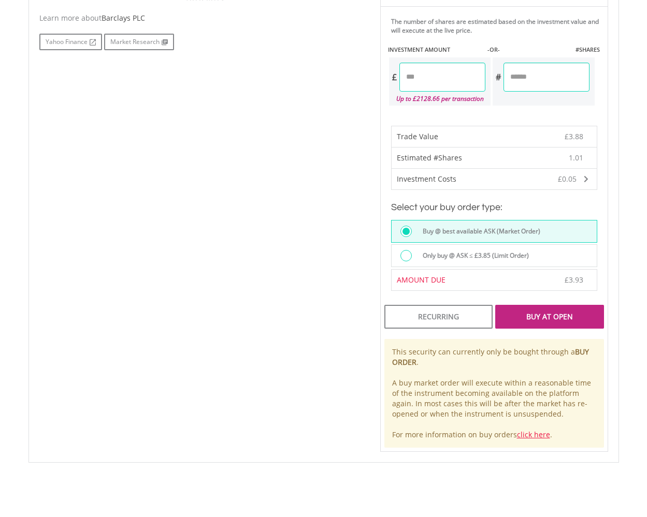
scroll to position [582, 0]
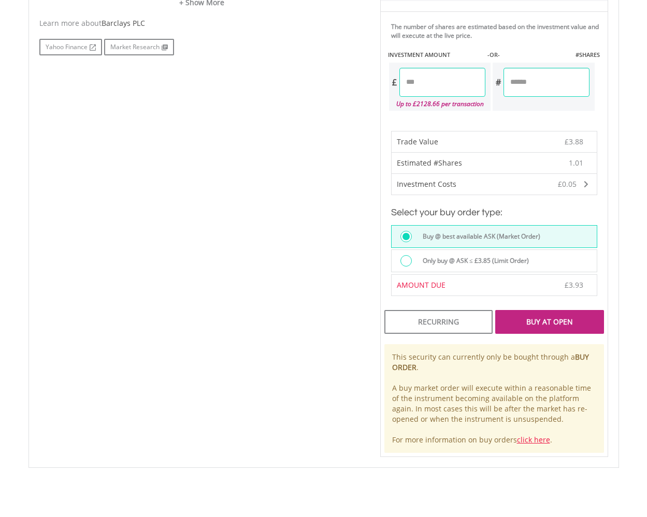
click at [546, 323] on div "Buy At Open" at bounding box center [549, 322] width 108 height 24
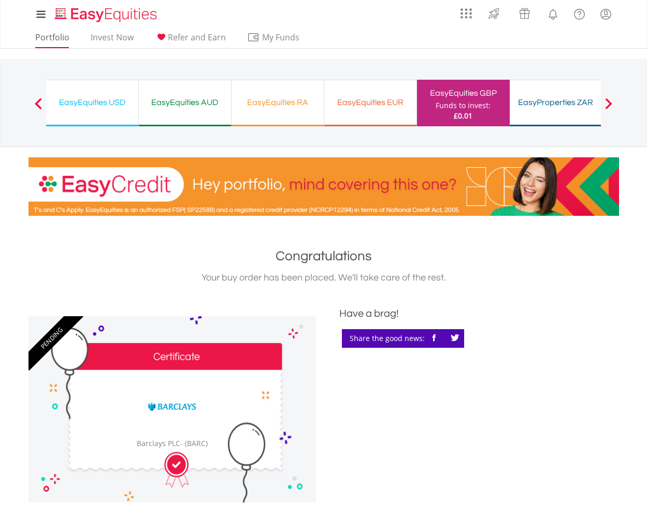
click at [56, 36] on link "Portfolio" at bounding box center [52, 40] width 42 height 16
